Goal: Task Accomplishment & Management: Complete application form

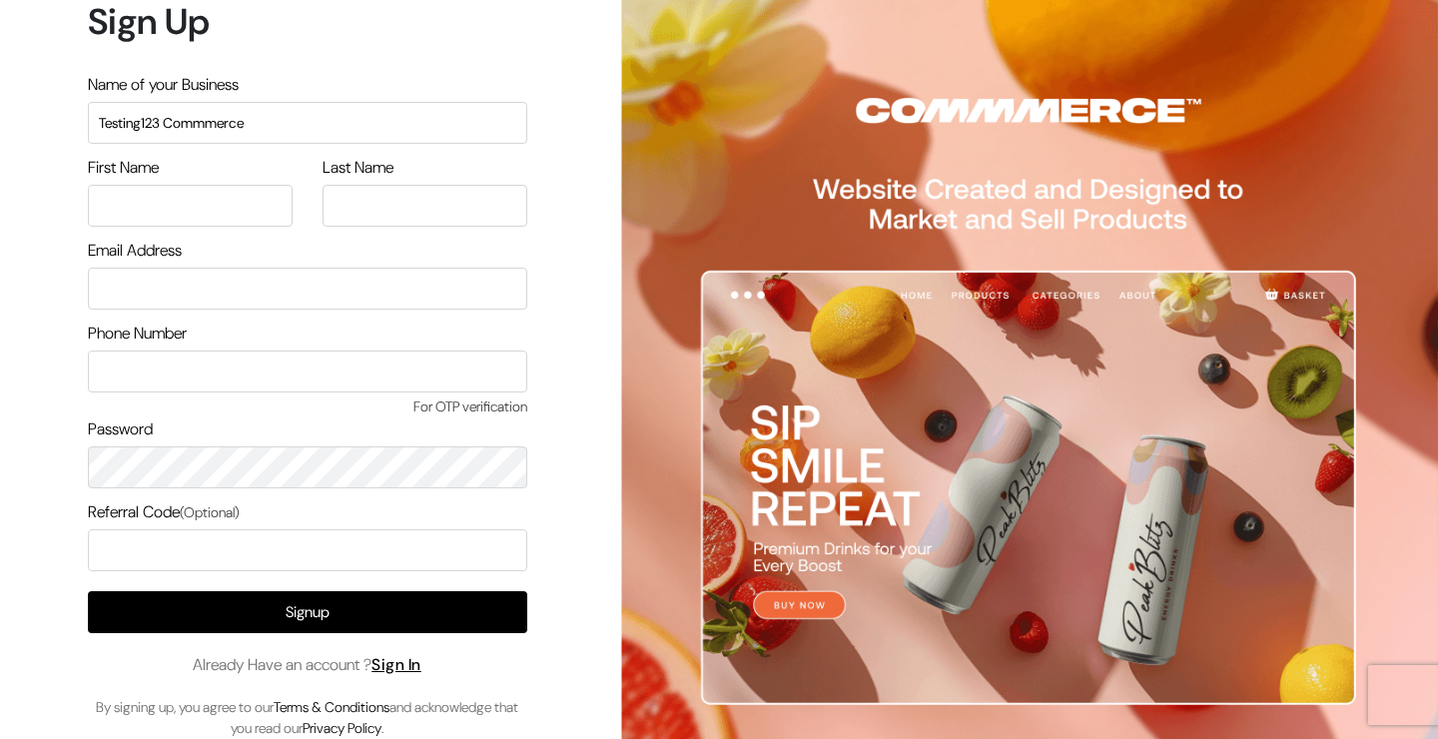
type input "Testing123 Commmerce"
type input "N"
type input "D"
type input "t"
type input "nd6@commmerce.com"
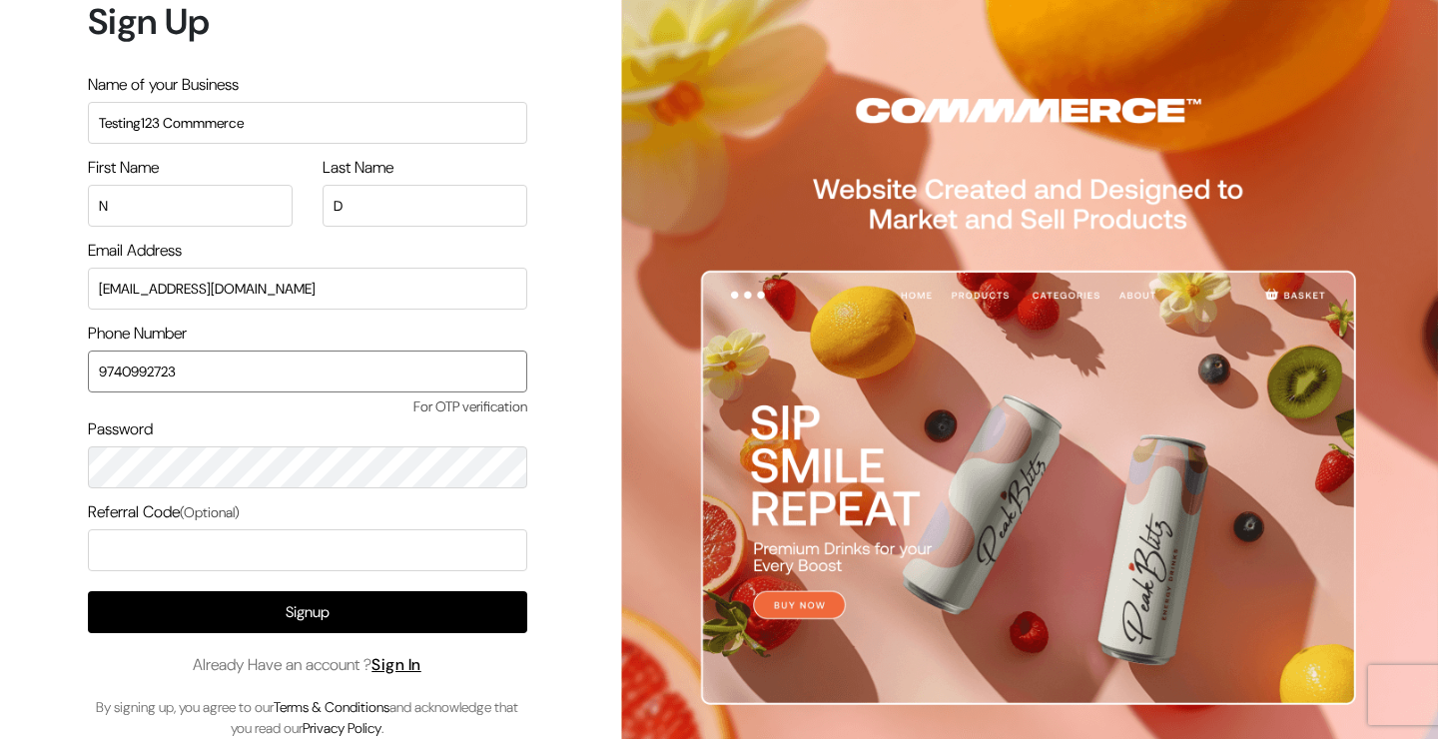
type input "9740992723"
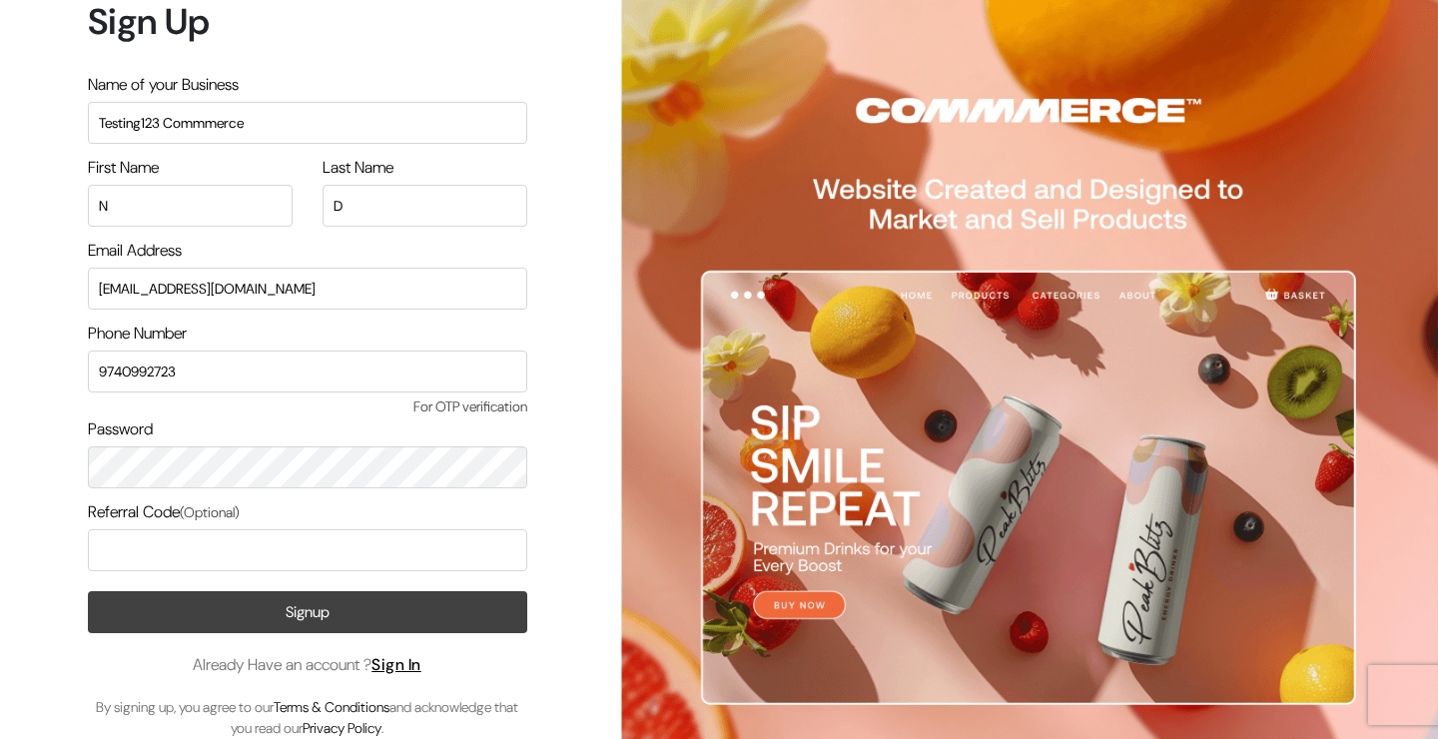
click at [220, 608] on button "Signup" at bounding box center [307, 612] width 439 height 42
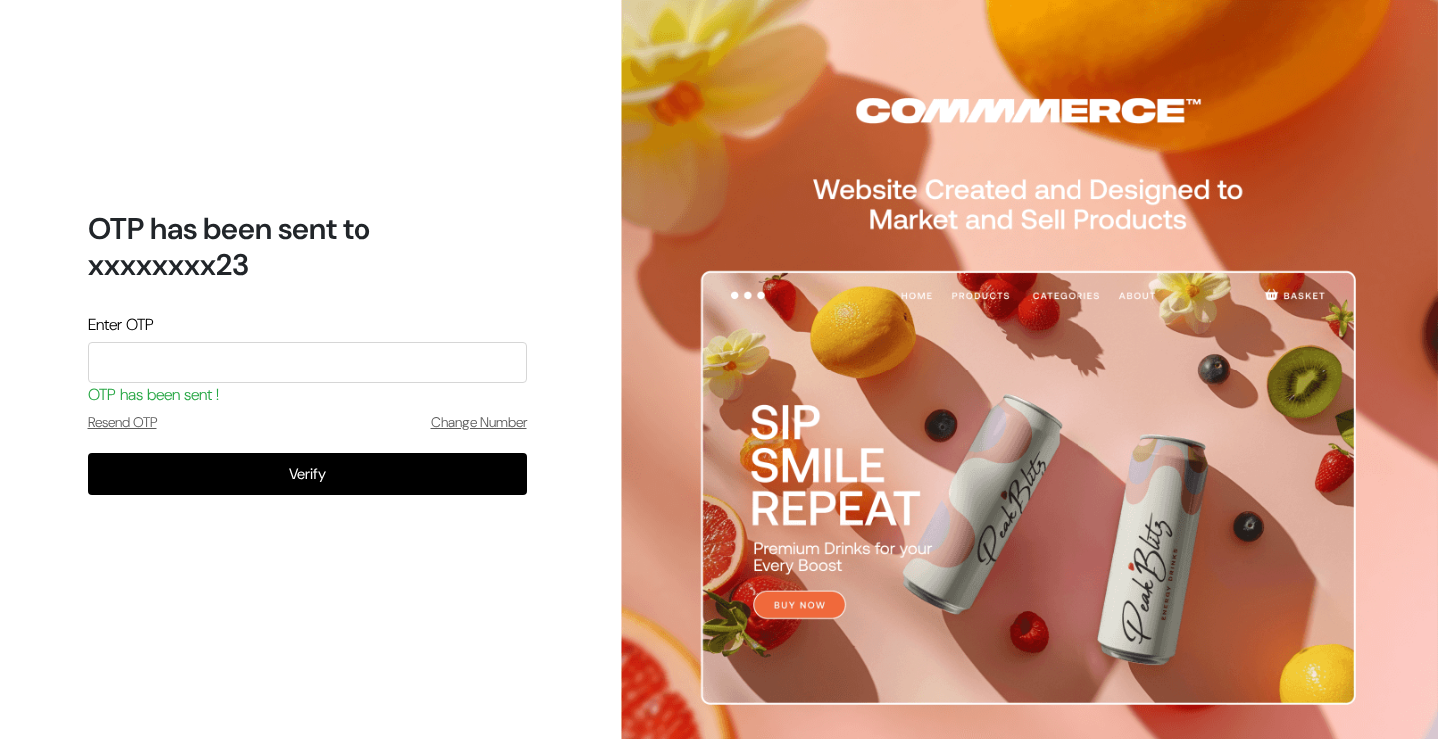
click at [244, 353] on input "tel" at bounding box center [307, 362] width 439 height 42
type input "7694"
click at [307, 473] on button "Verify" at bounding box center [307, 474] width 439 height 42
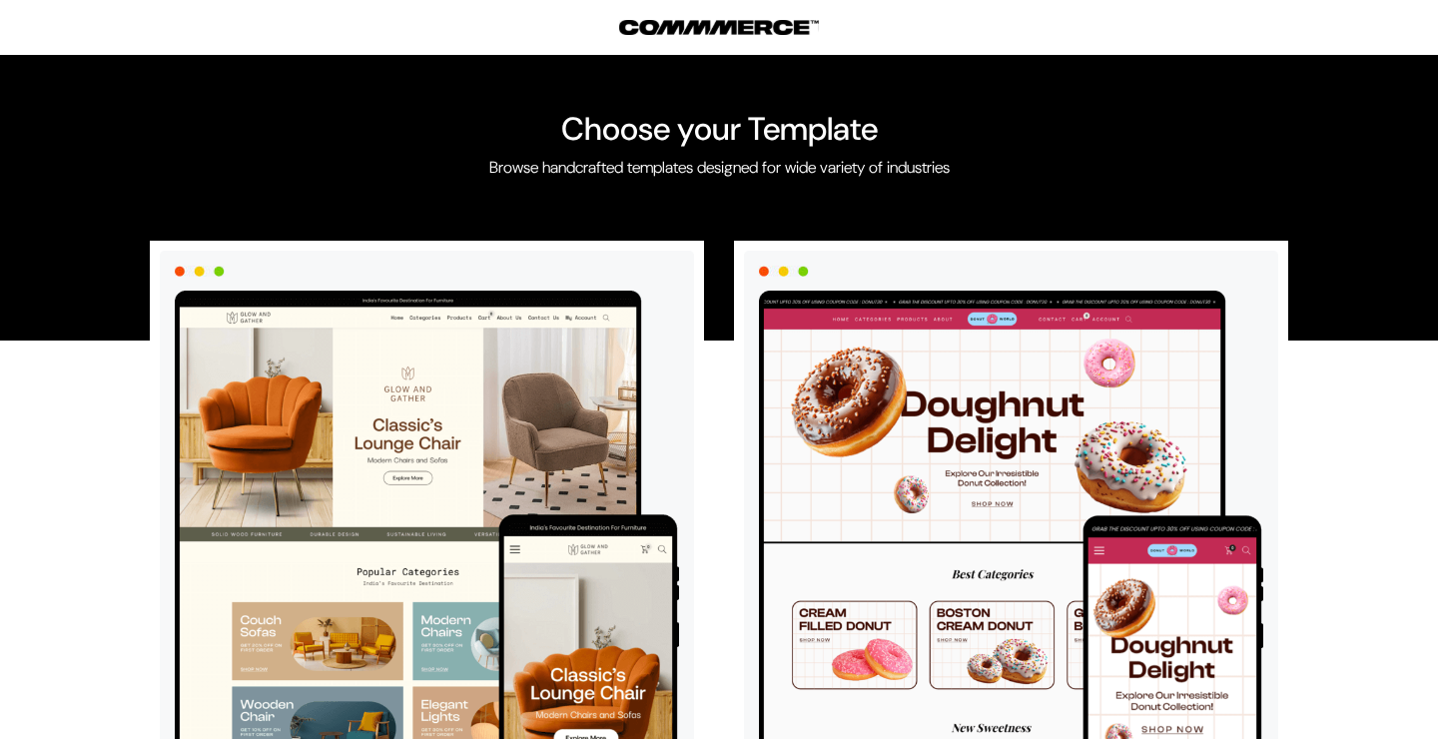
scroll to position [1, 0]
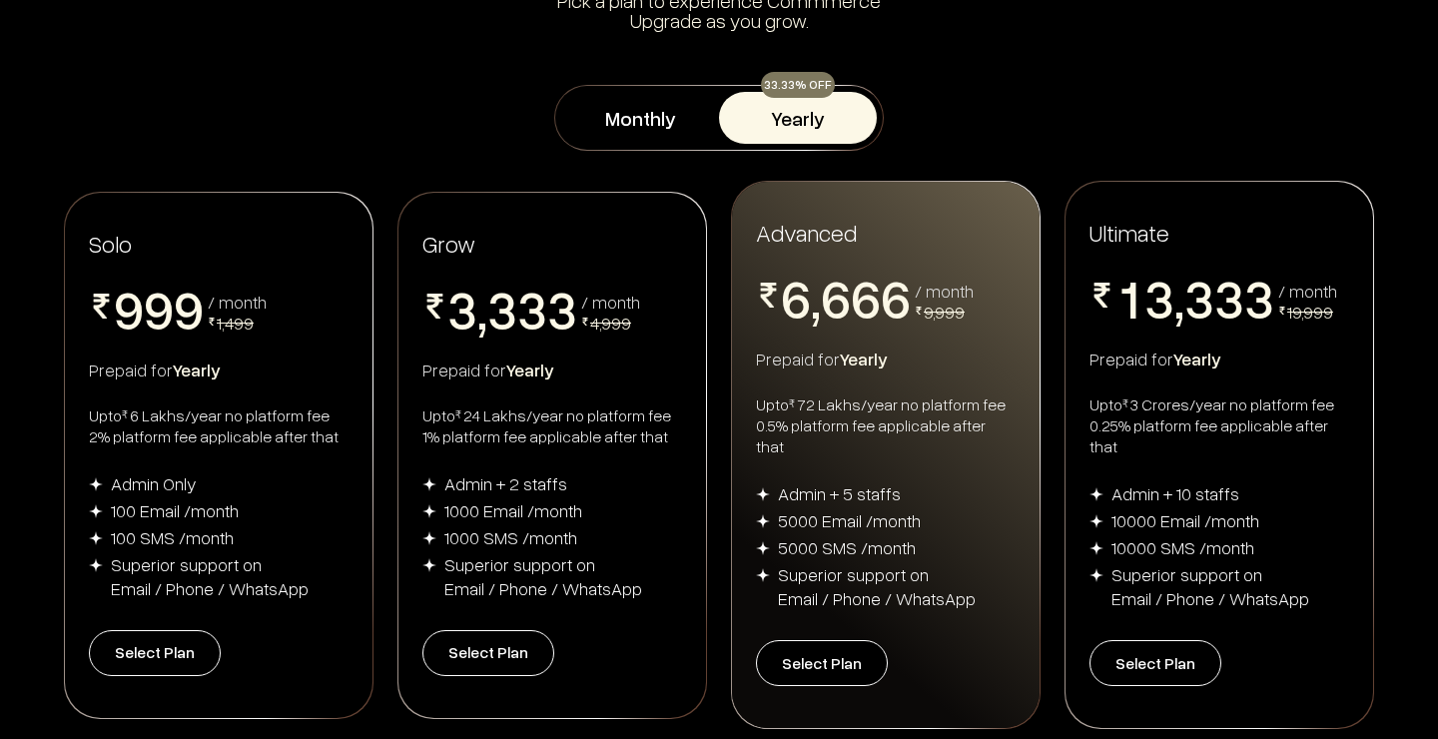
scroll to position [284, 0]
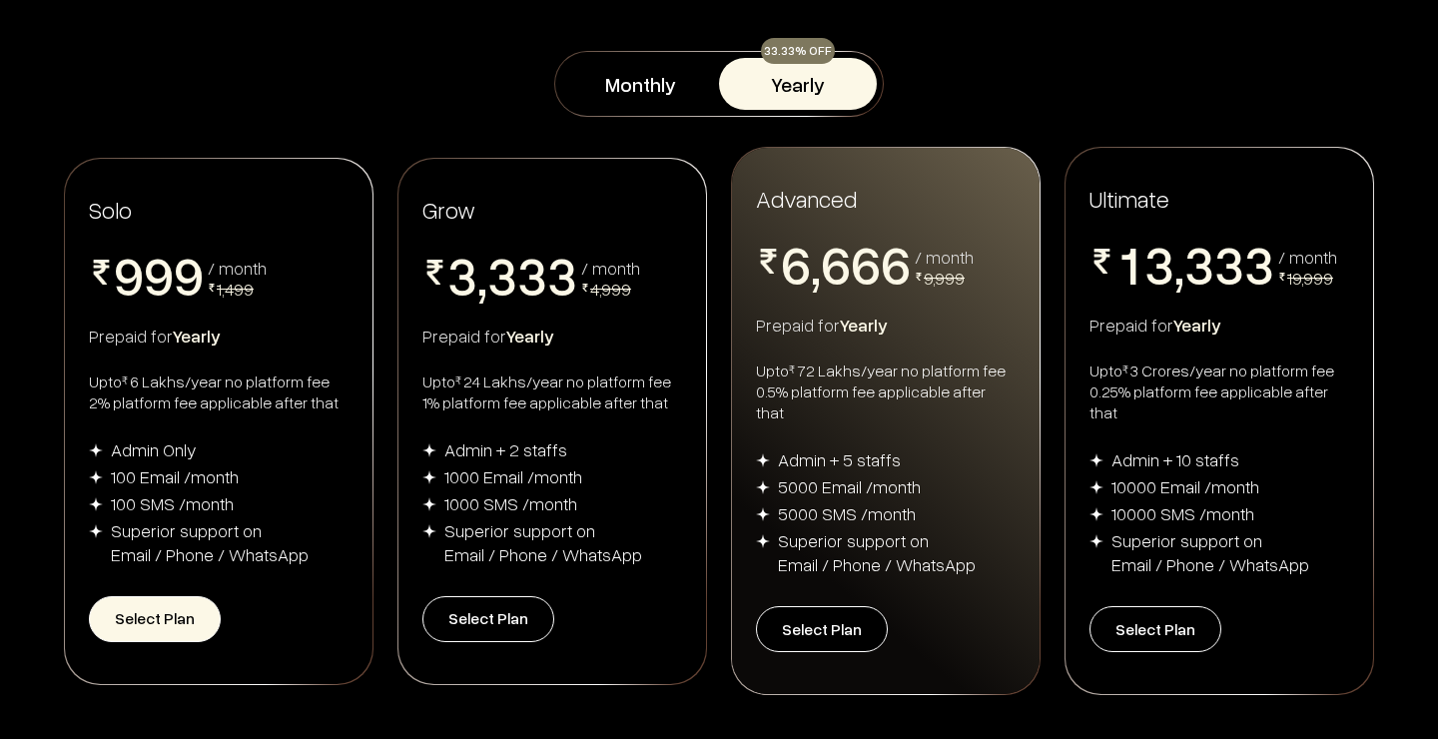
click at [171, 605] on button "Select Plan" at bounding box center [155, 619] width 132 height 46
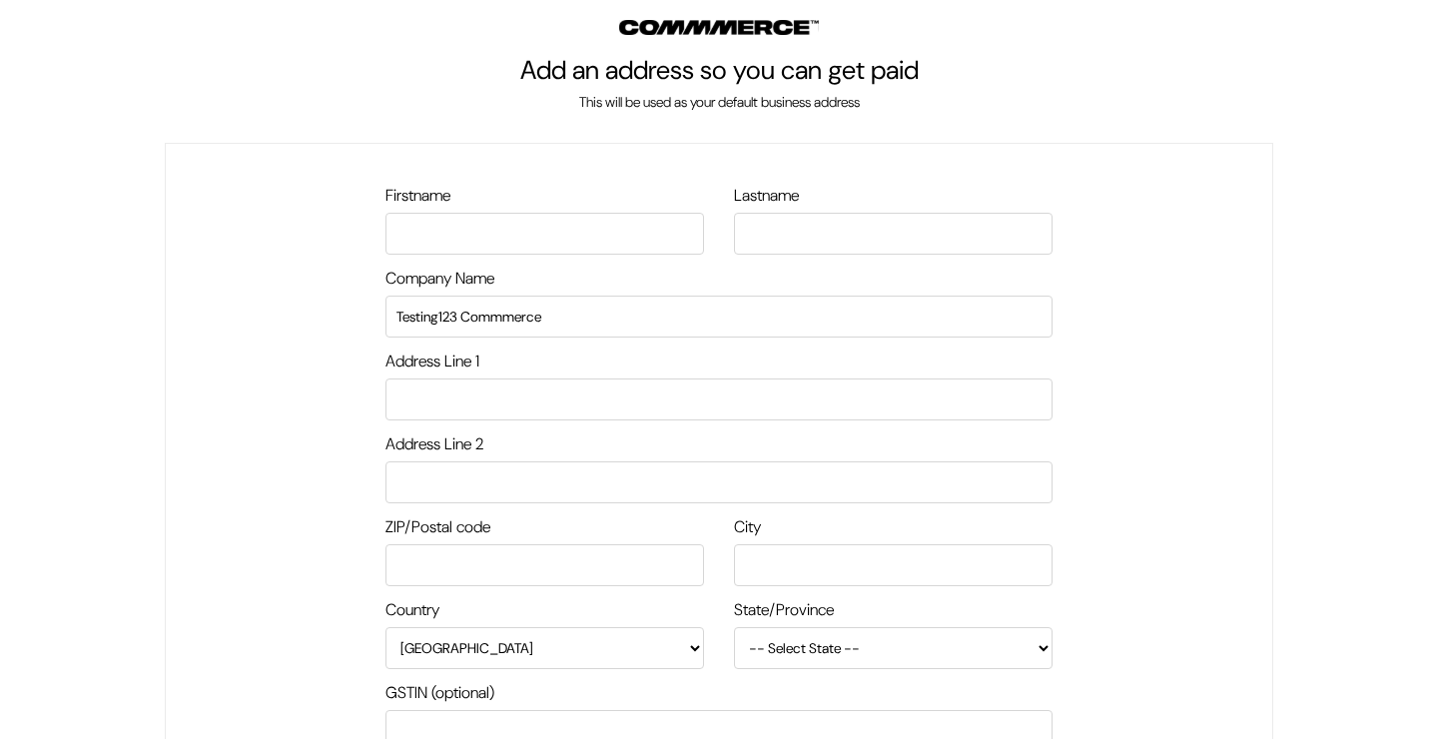
click at [431, 232] on input "text" at bounding box center [544, 234] width 319 height 42
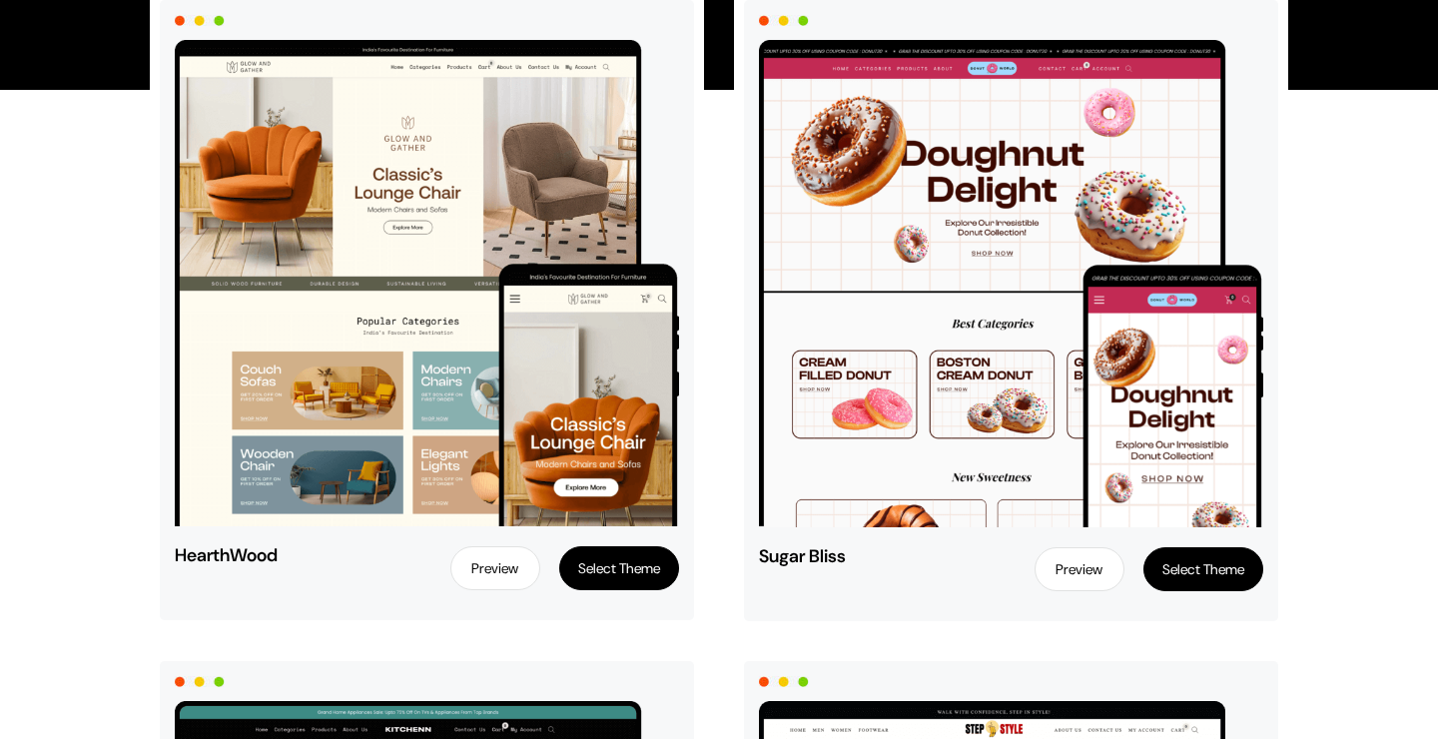
scroll to position [249, 0]
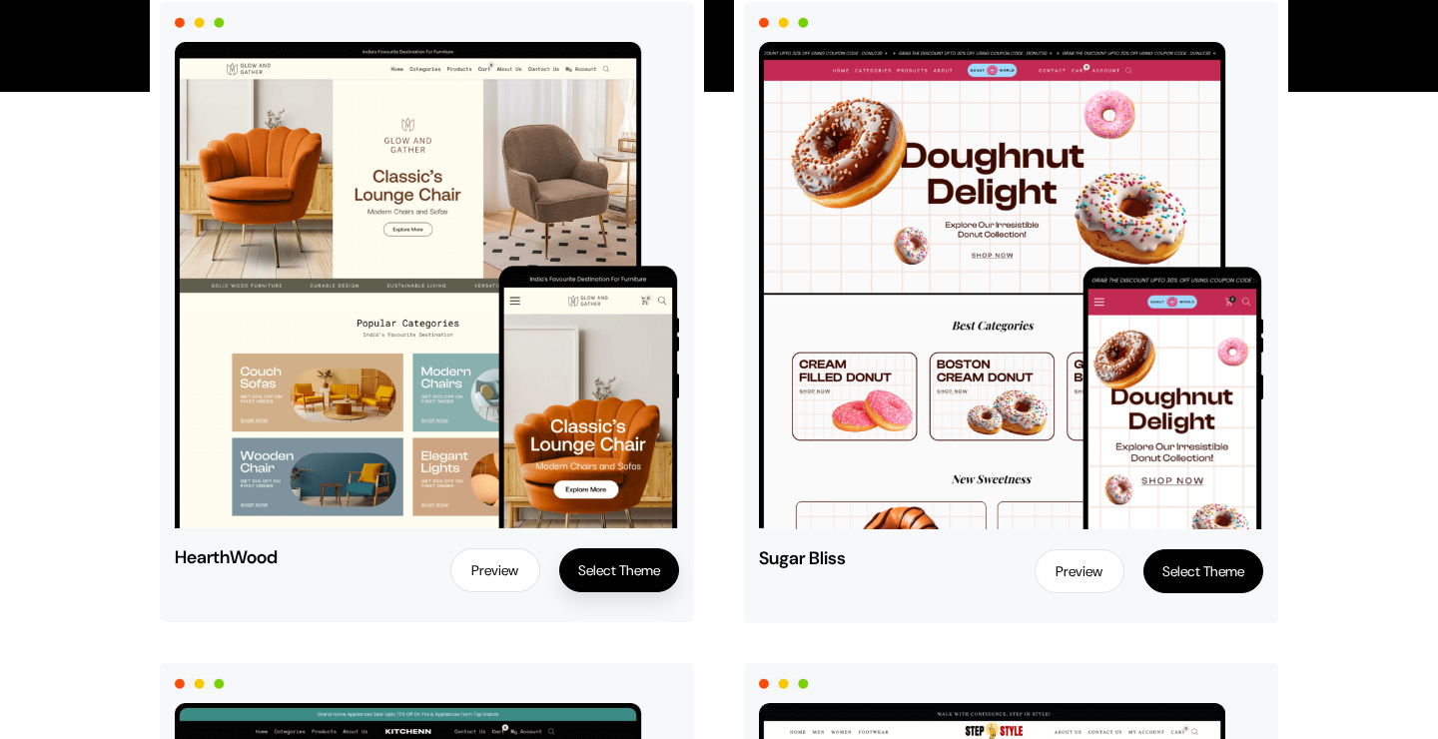
click at [632, 576] on button "Select Theme" at bounding box center [619, 570] width 120 height 44
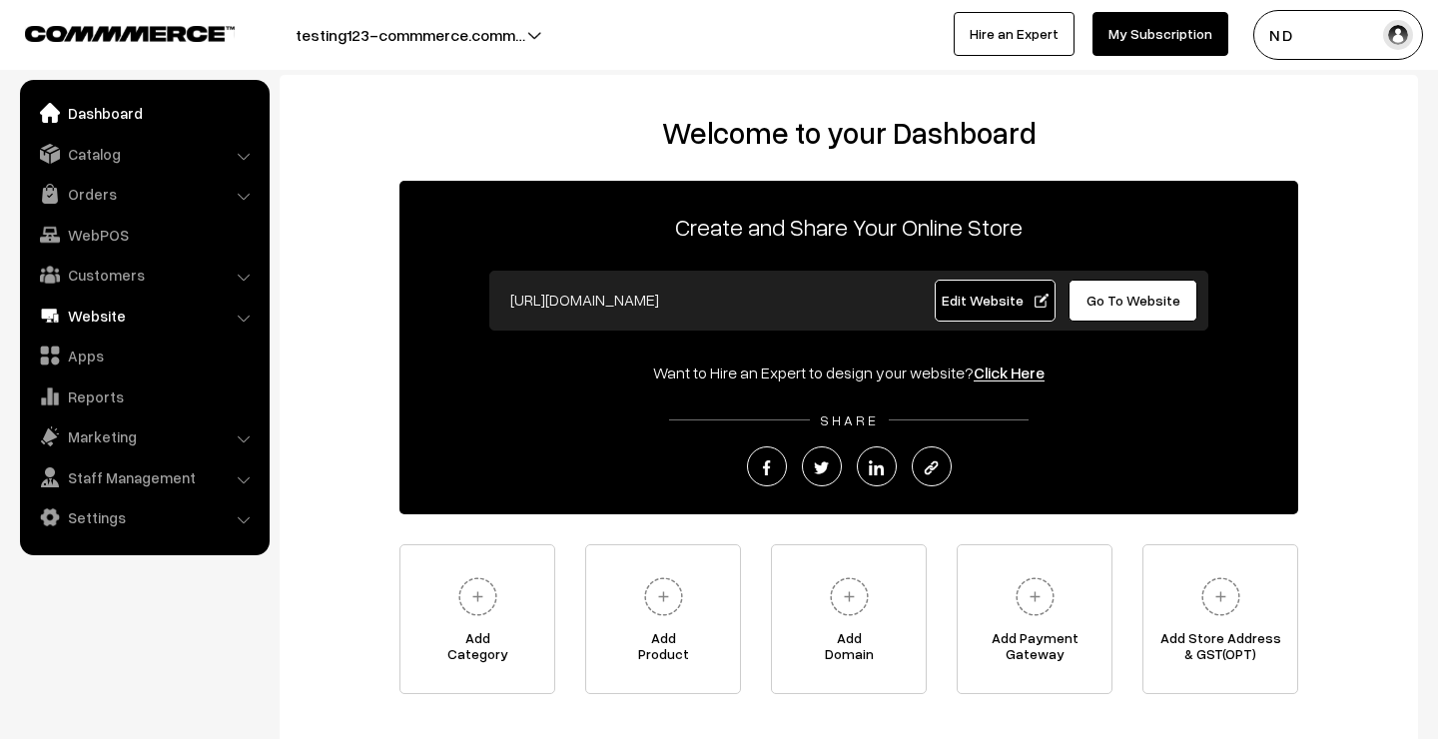
click at [143, 309] on link "Website" at bounding box center [144, 316] width 238 height 36
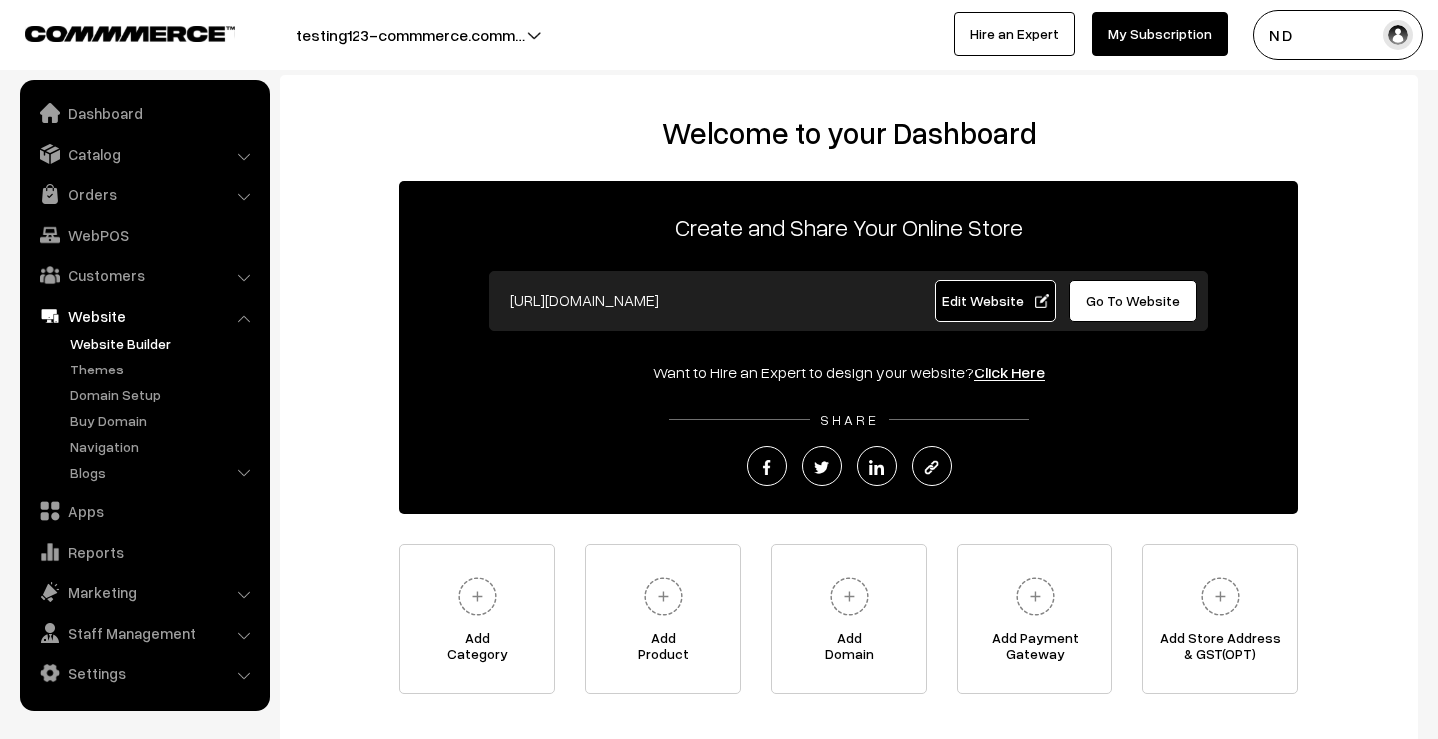
click at [153, 340] on link "Website Builder" at bounding box center [164, 342] width 198 height 21
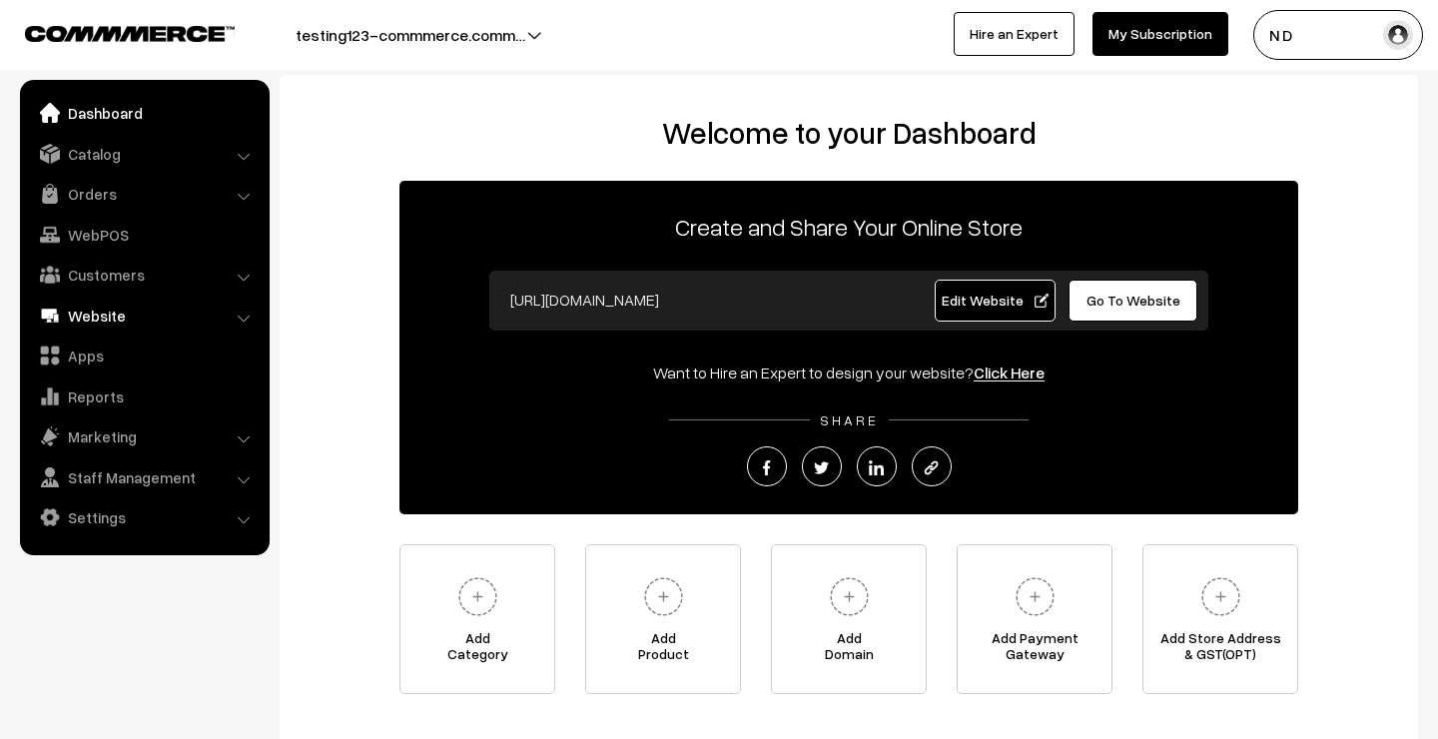
click at [136, 322] on link "Website" at bounding box center [144, 316] width 238 height 36
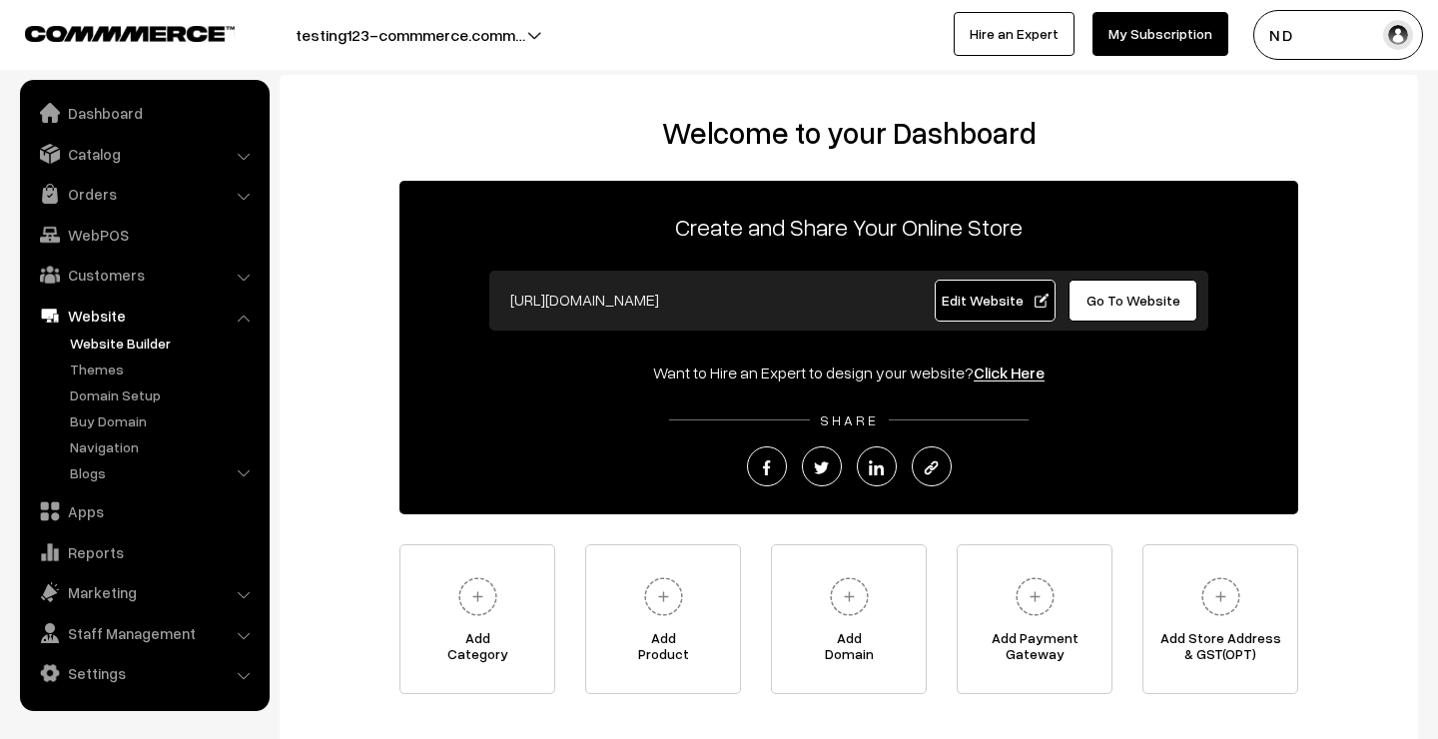
click at [136, 338] on link "Website Builder" at bounding box center [164, 342] width 198 height 21
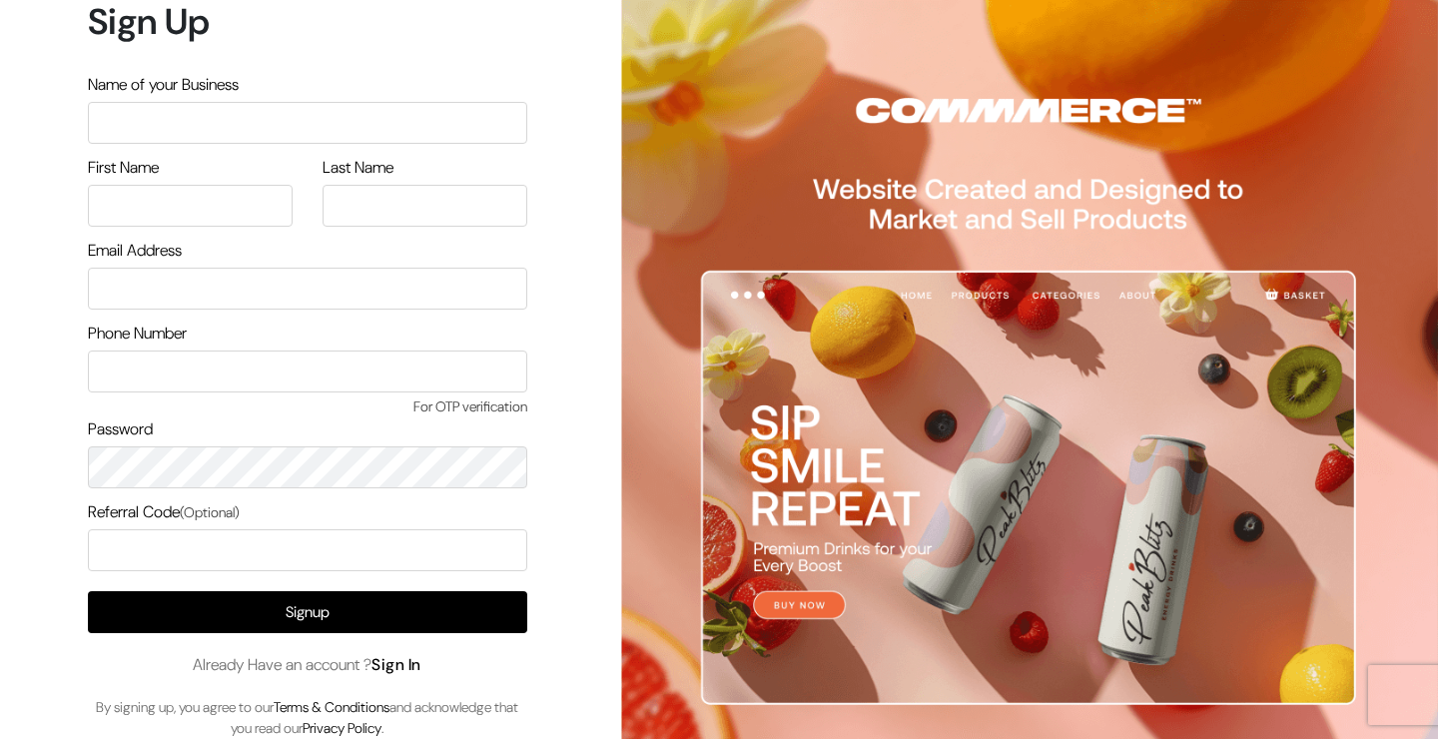
click at [400, 665] on link "Sign In" at bounding box center [396, 664] width 50 height 21
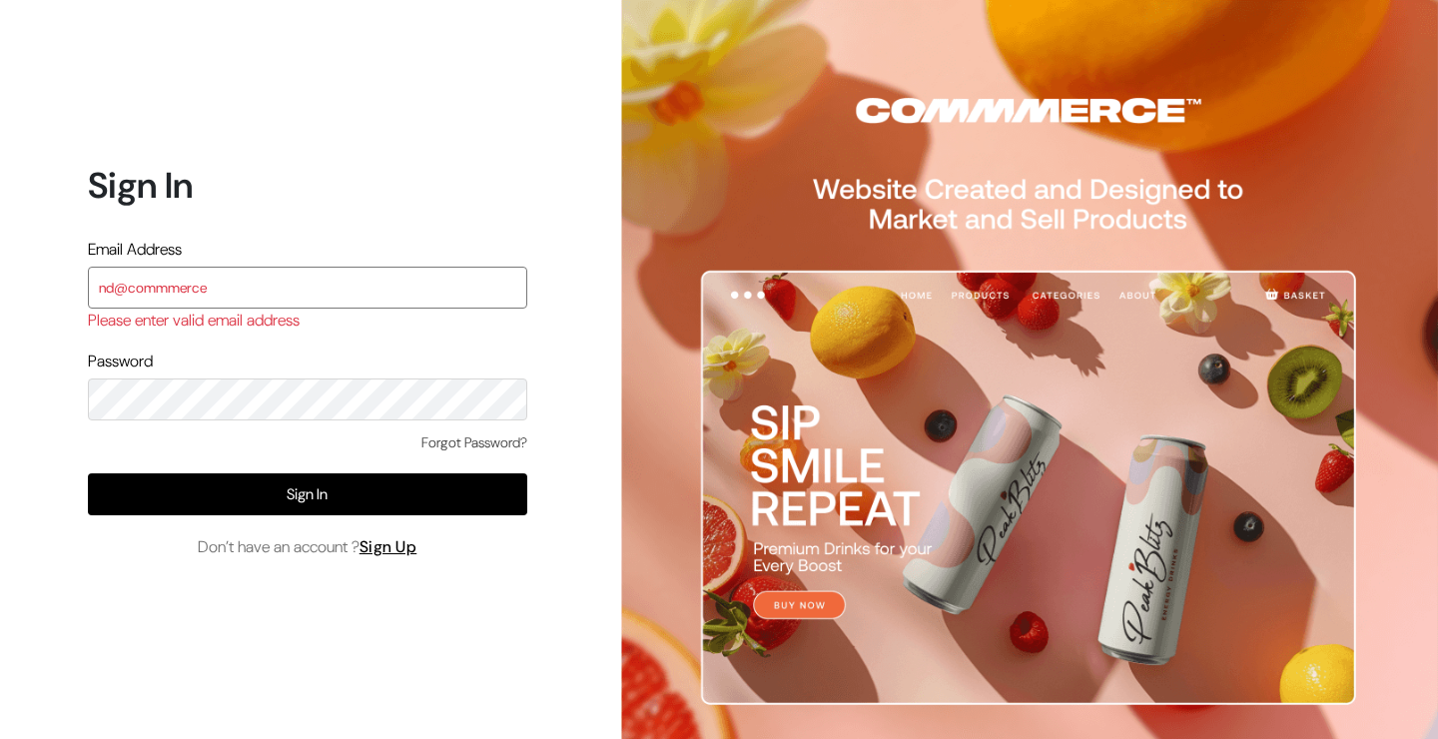
click at [118, 286] on input "nd@commmerce" at bounding box center [307, 288] width 439 height 42
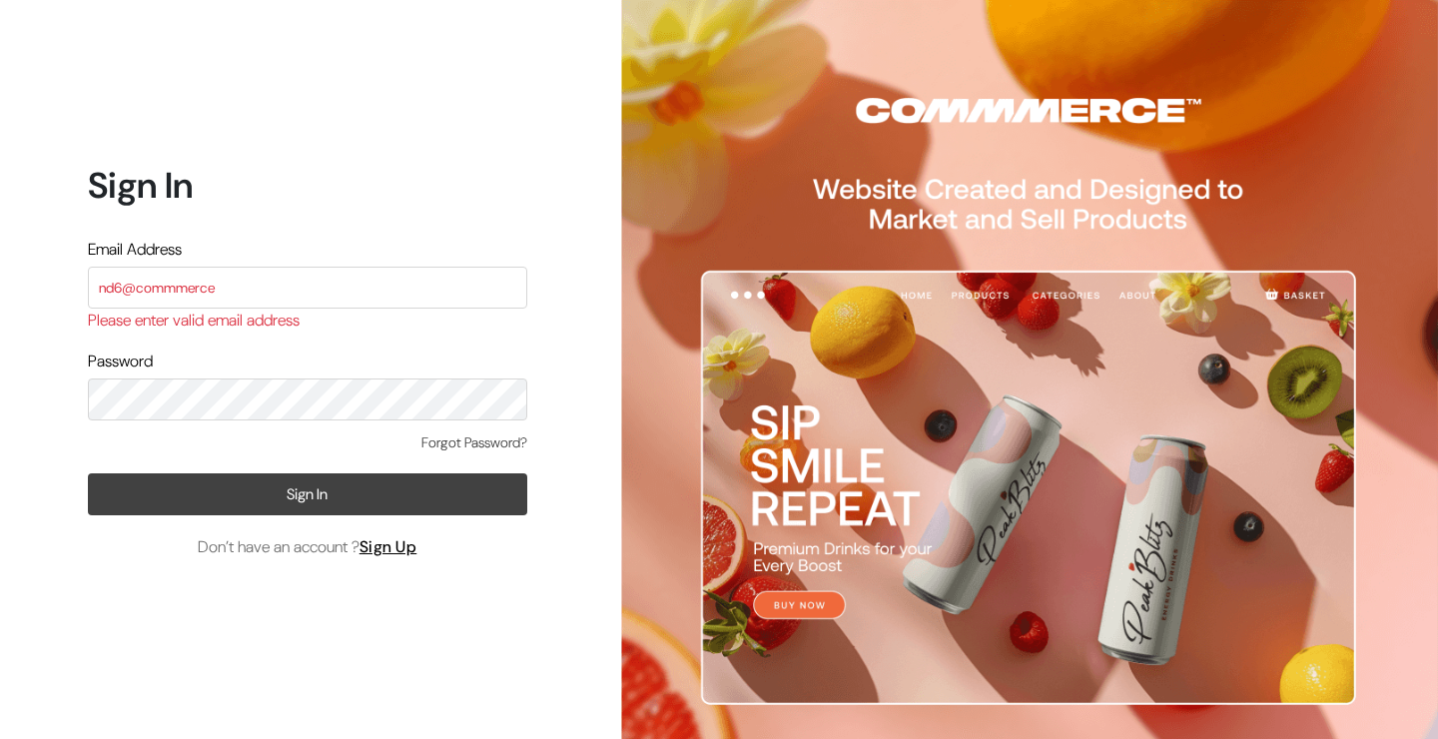
click at [224, 489] on button "Sign In" at bounding box center [307, 494] width 439 height 42
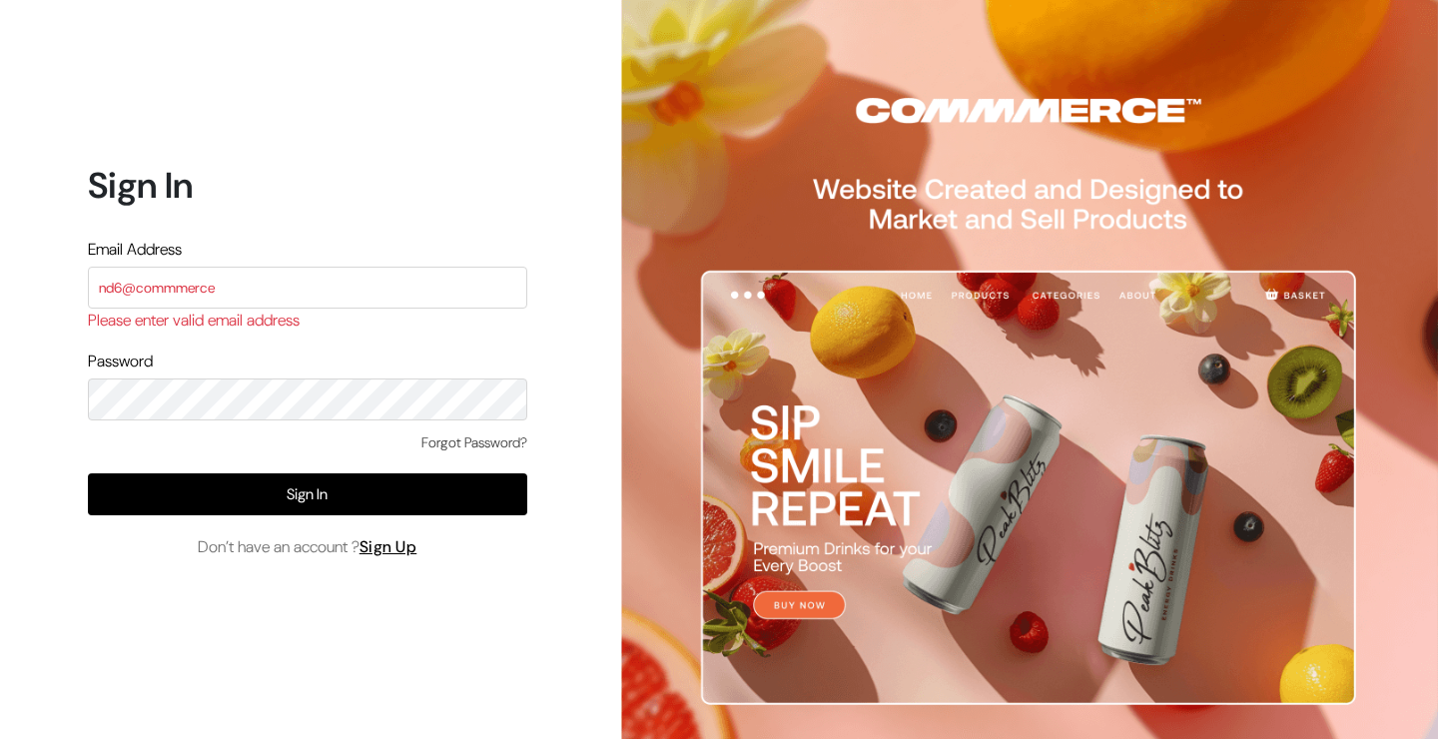
click at [272, 339] on form "Sign In Email Address nd6@commmerce Please enter valid email address Password F…" at bounding box center [307, 361] width 439 height 394
click at [257, 285] on input "nd6@commmerce" at bounding box center [307, 288] width 439 height 42
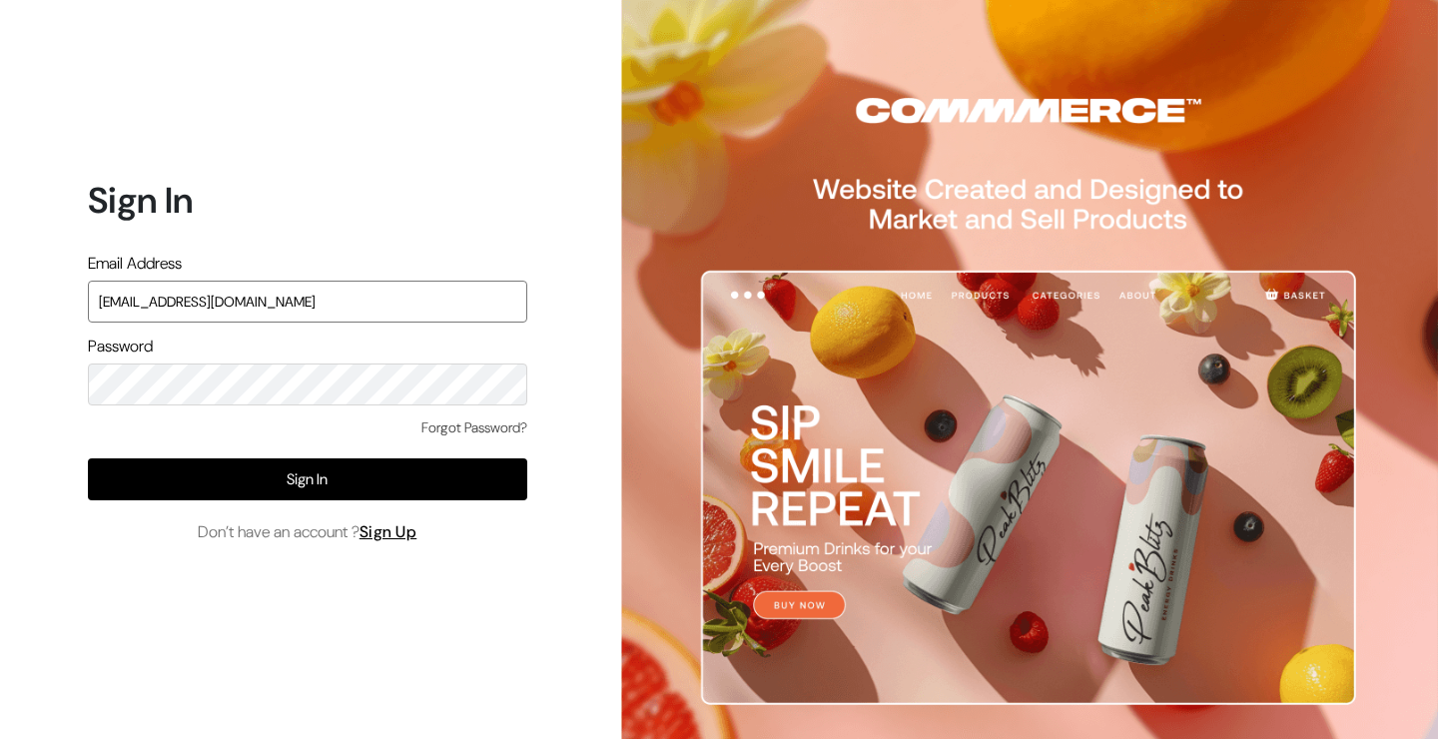
type input "[EMAIL_ADDRESS][DOMAIN_NAME]"
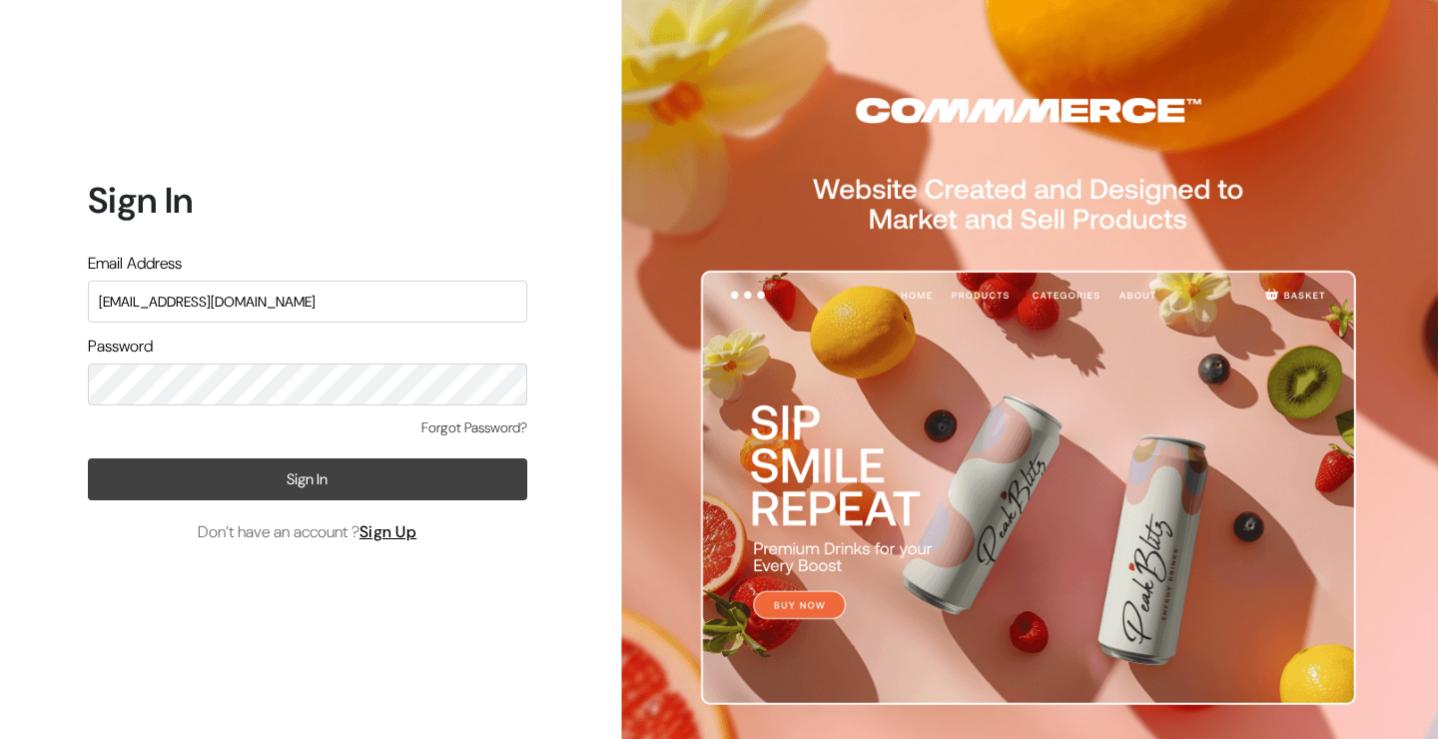
click at [348, 488] on button "Sign In" at bounding box center [307, 479] width 439 height 42
